Goal: Transaction & Acquisition: Download file/media

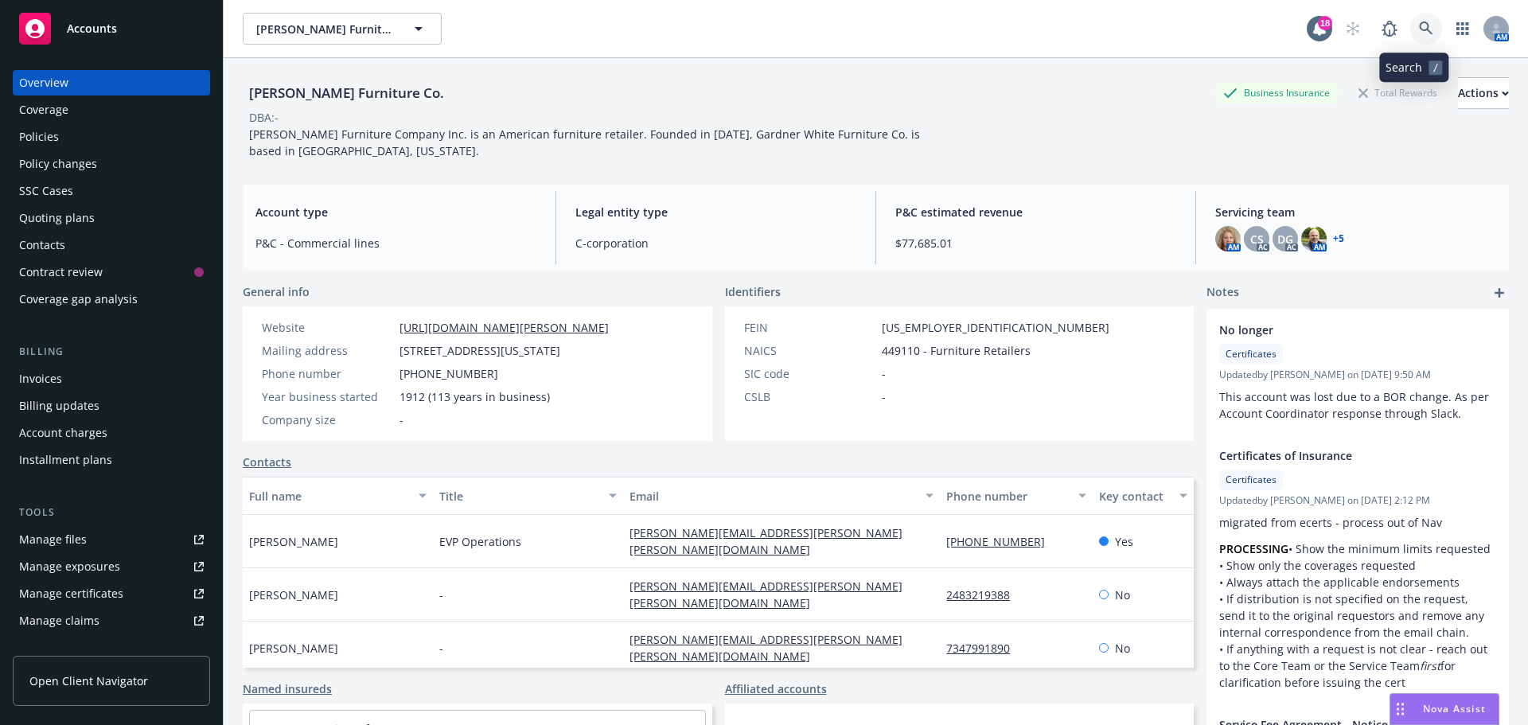
click at [1419, 26] on icon at bounding box center [1426, 28] width 14 height 14
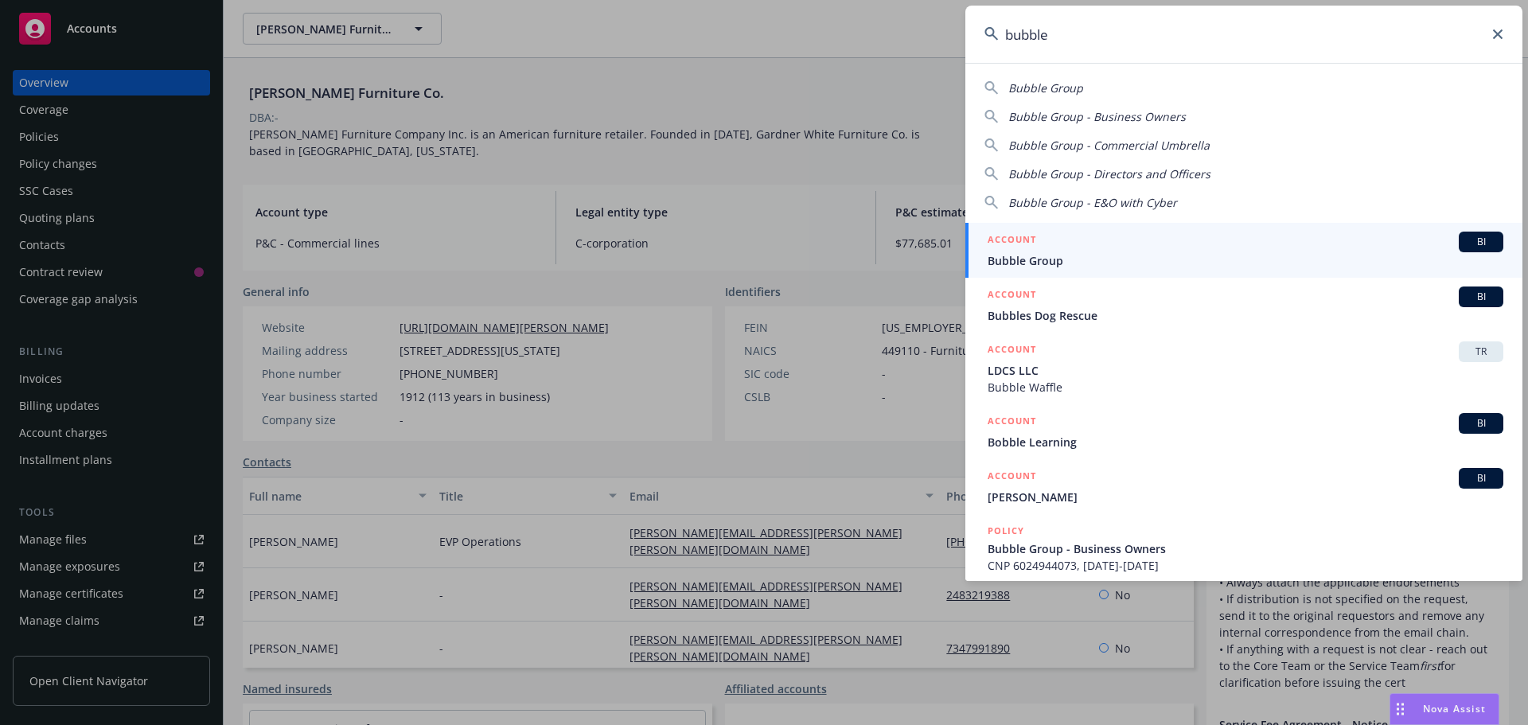
type input "bubble"
click at [1465, 239] on span "BI" at bounding box center [1481, 242] width 32 height 14
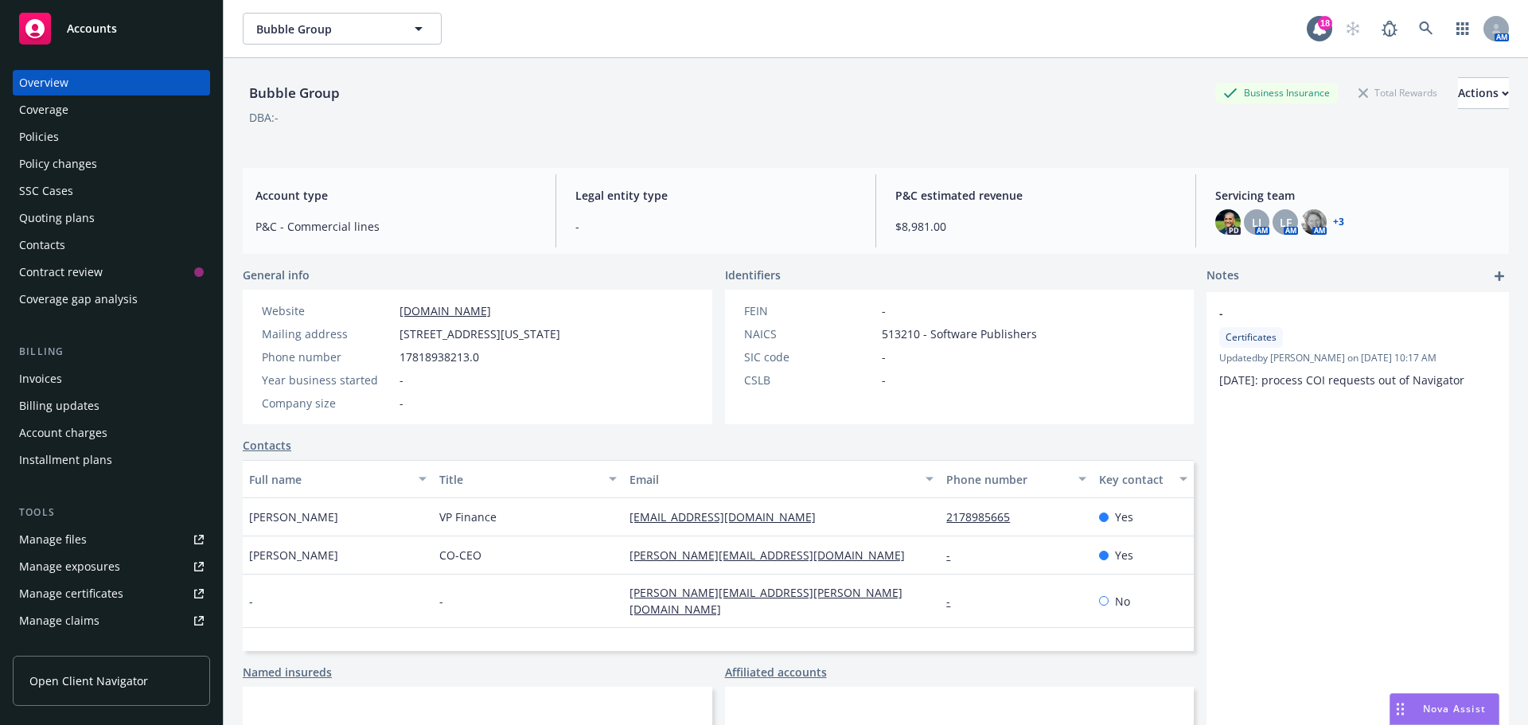
click at [49, 141] on div "Policies" at bounding box center [39, 136] width 40 height 25
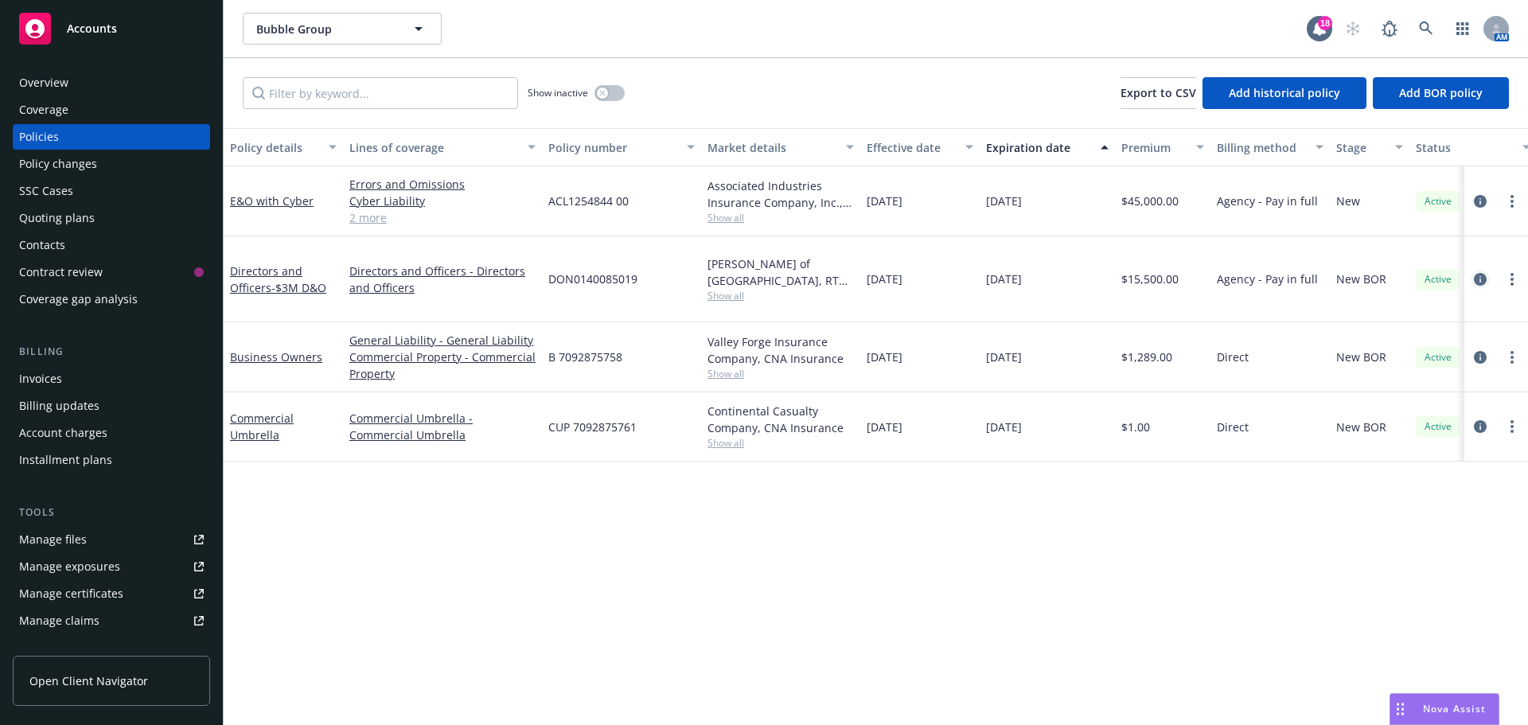
click at [1478, 273] on icon "circleInformation" at bounding box center [1480, 279] width 13 height 13
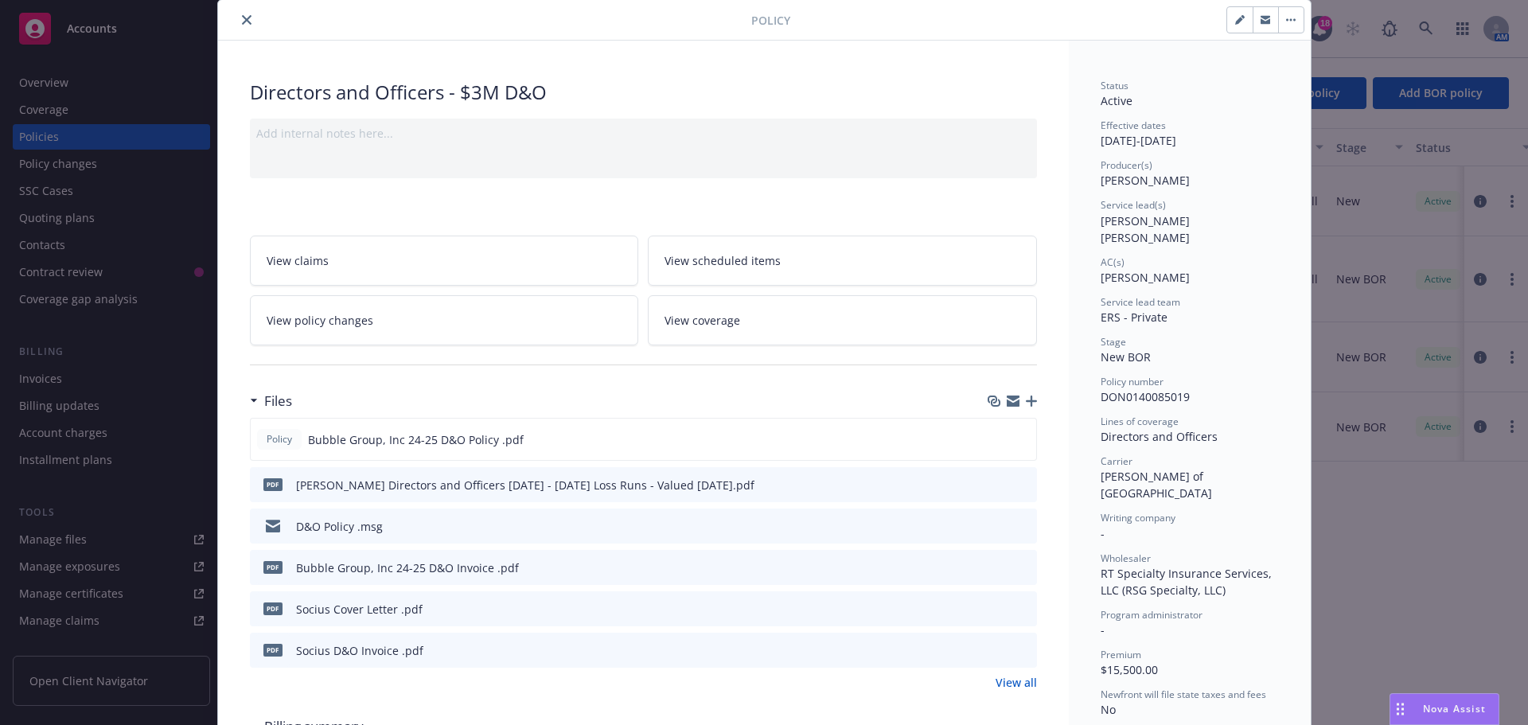
scroll to position [80, 0]
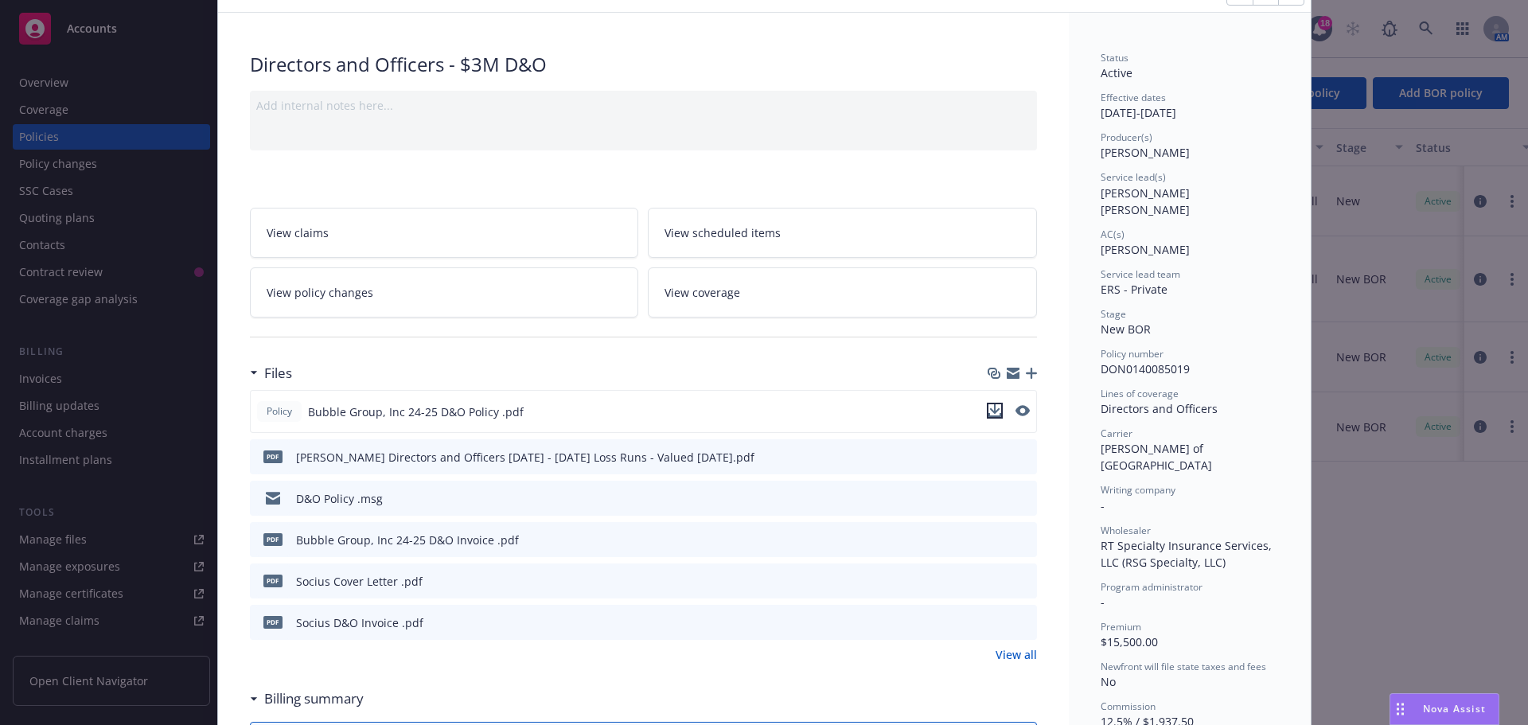
click at [991, 411] on icon "download file" at bounding box center [994, 410] width 13 height 13
click at [35, 140] on div "Policy Directors and Officers - $3M D&O Add internal notes here... View claims …" at bounding box center [764, 362] width 1528 height 725
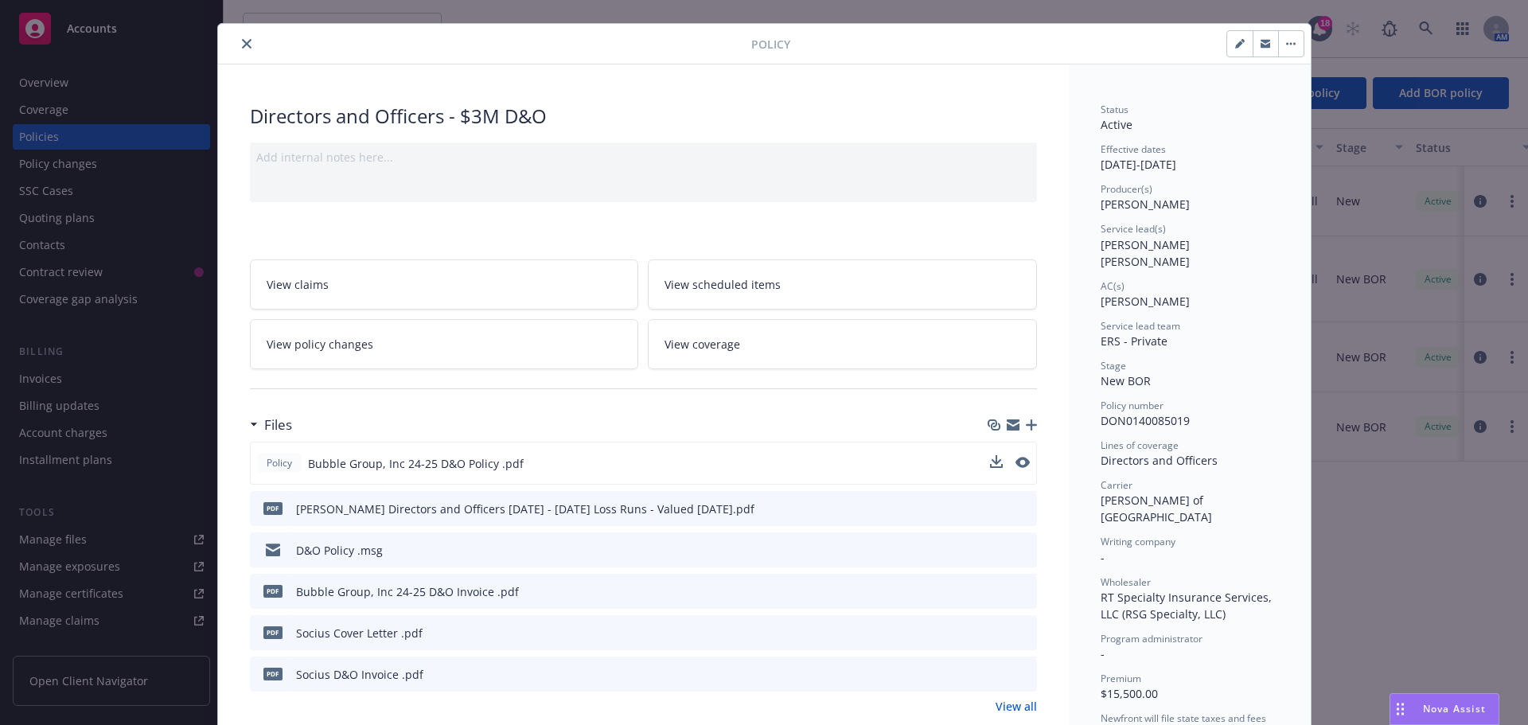
scroll to position [0, 0]
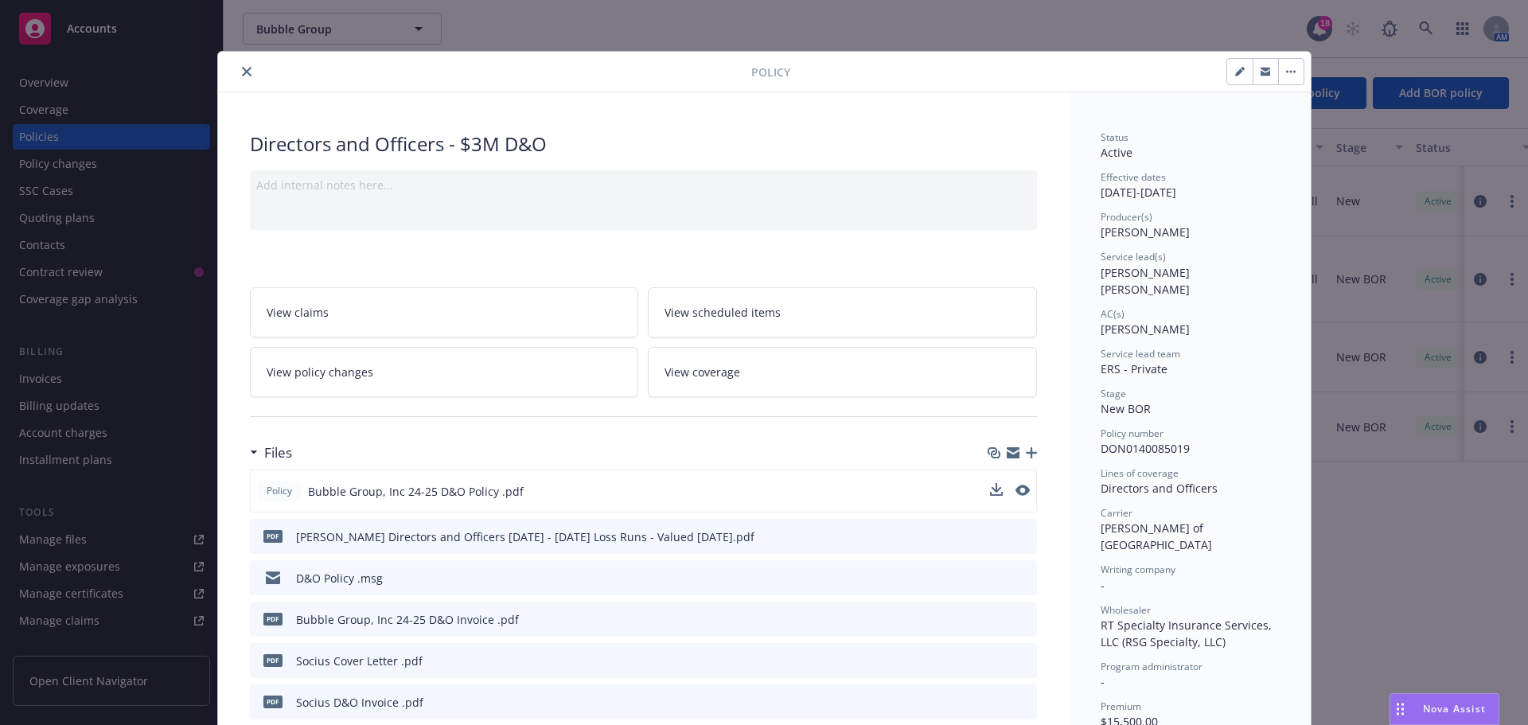
click at [242, 73] on icon "close" at bounding box center [247, 72] width 10 height 10
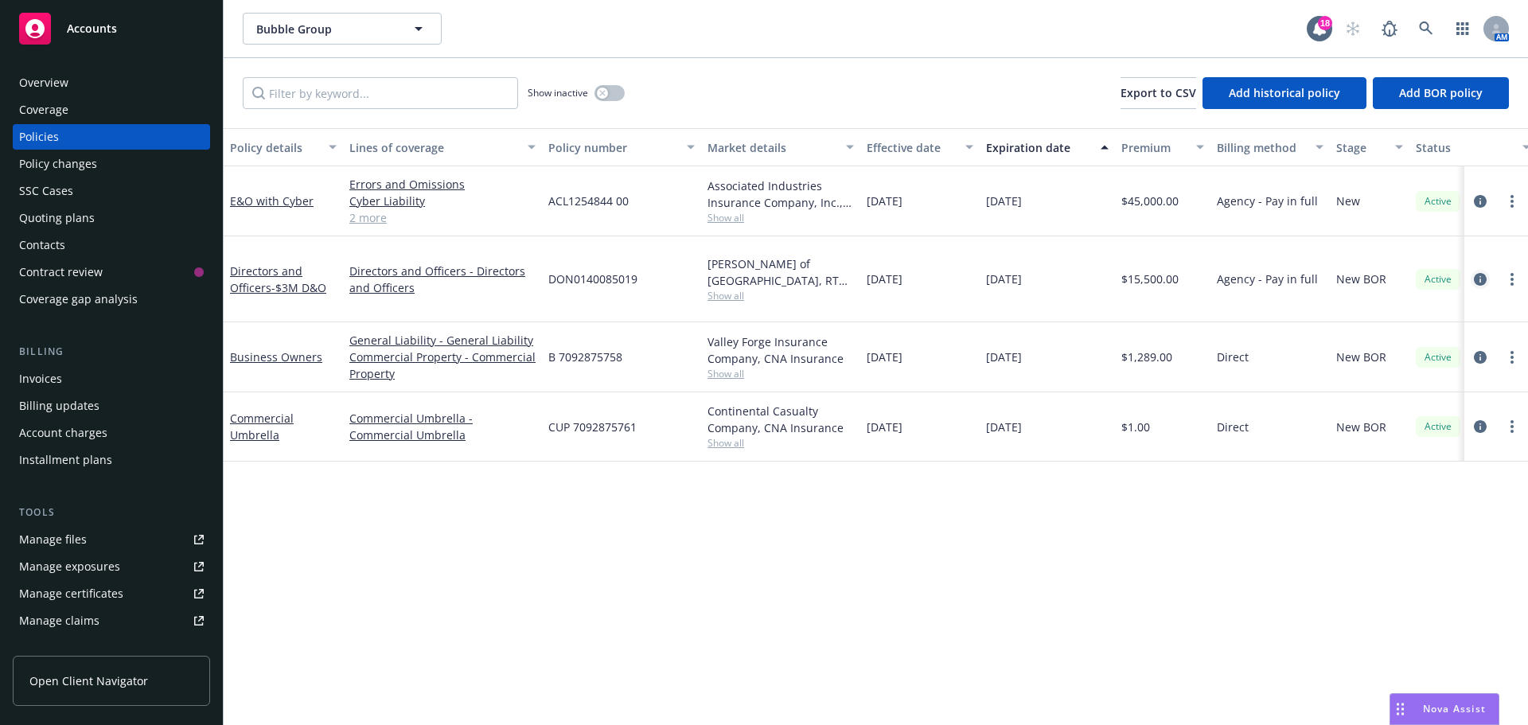
click at [1479, 273] on icon "circleInformation" at bounding box center [1480, 279] width 13 height 13
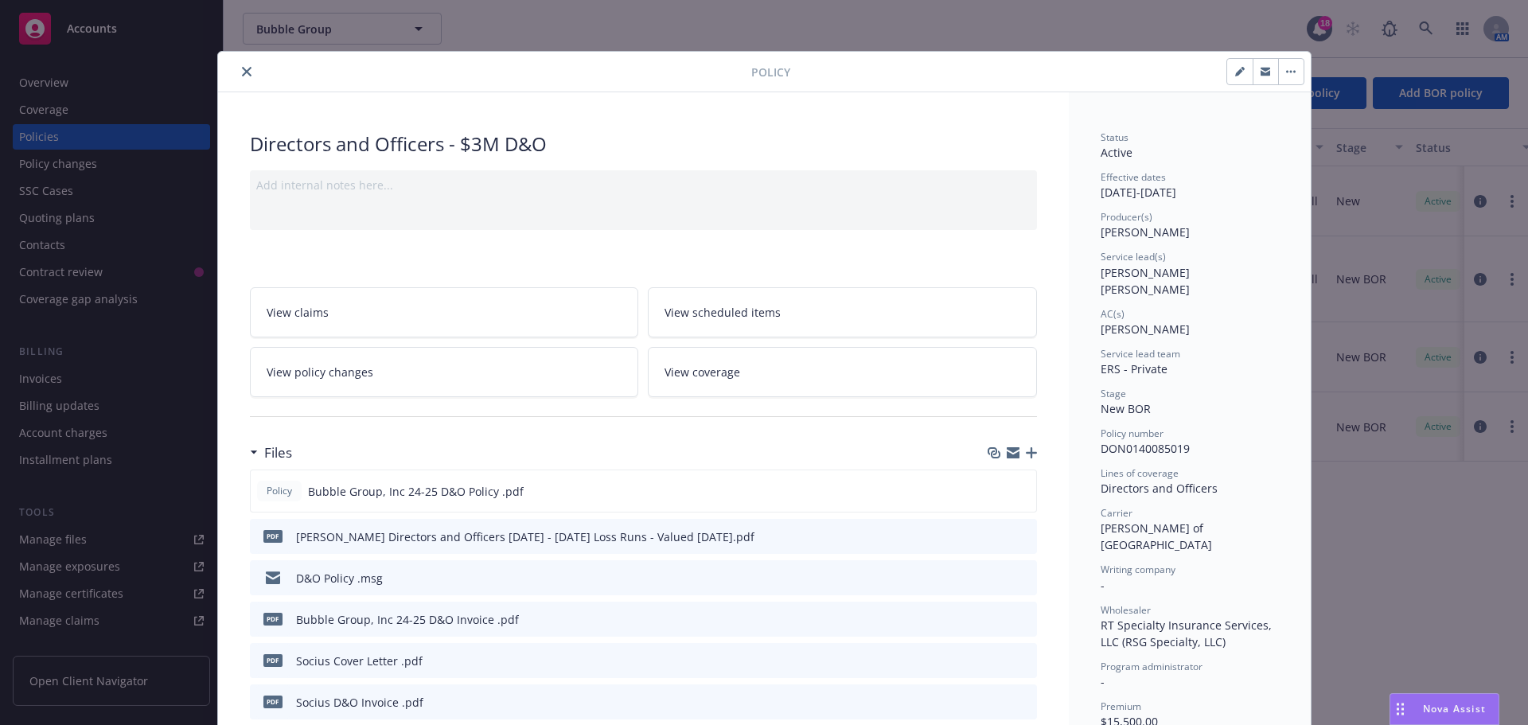
scroll to position [48, 0]
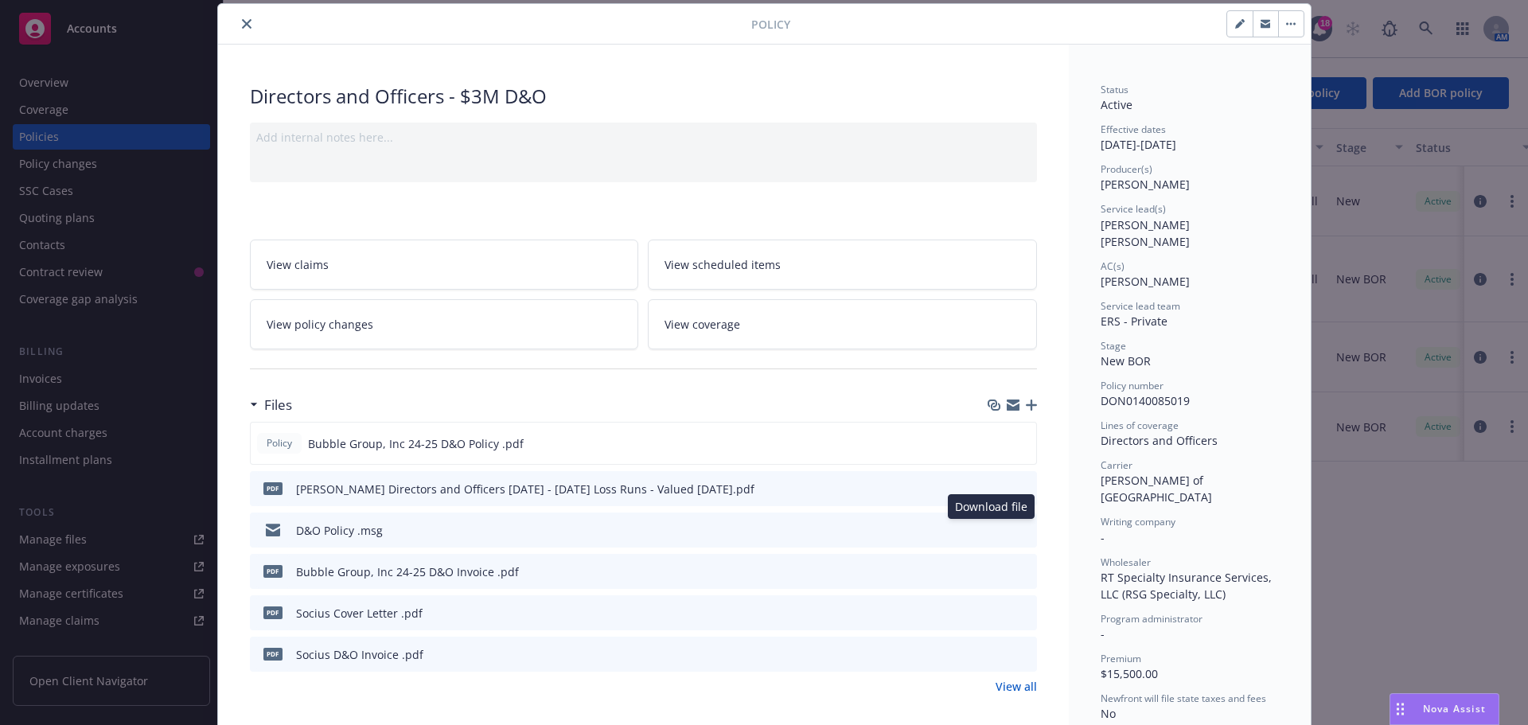
click at [994, 526] on icon "download file" at bounding box center [995, 529] width 13 height 13
